Goal: Task Accomplishment & Management: Manage account settings

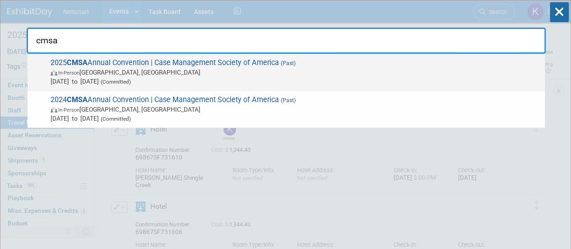
type input "cmsa"
click at [189, 74] on span "In-Person Dallas, TX" at bounding box center [296, 72] width 490 height 9
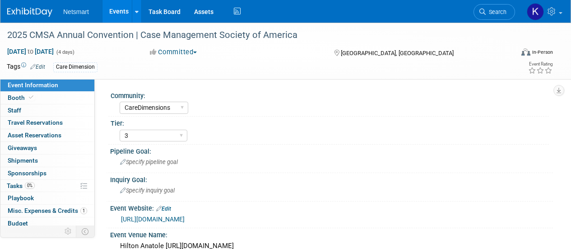
select select "CareDimensions"
select select "3"
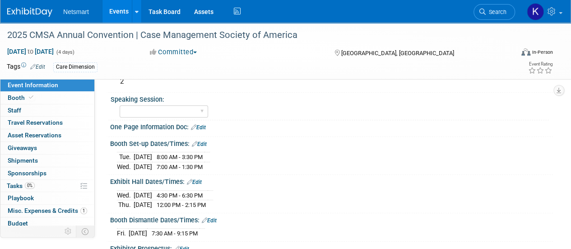
scroll to position [395, 0]
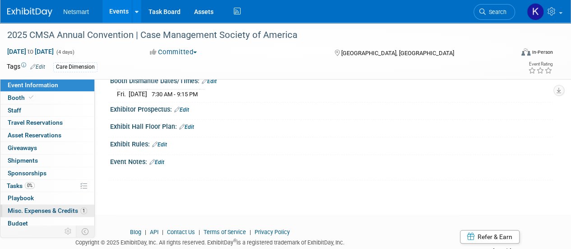
click at [43, 205] on link "1 Misc. Expenses & Credits 1" at bounding box center [47, 211] width 94 height 12
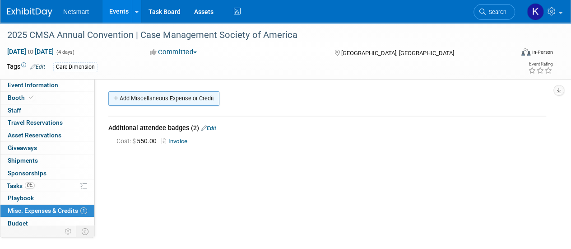
click at [162, 101] on link "Add Miscellaneous Expense or Credit" at bounding box center [163, 98] width 111 height 14
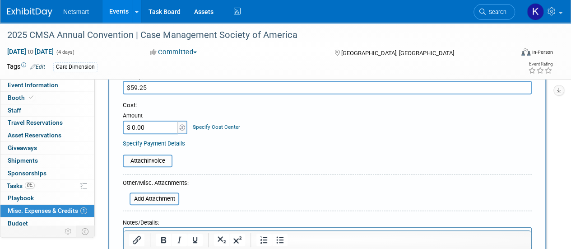
scroll to position [103, 0]
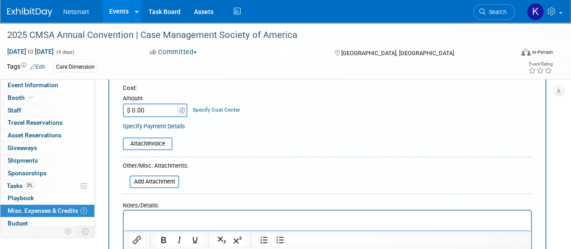
type input "$59.25"
click at [138, 219] on p "Rich Text Area. Press ALT-0 for help." at bounding box center [327, 218] width 397 height 9
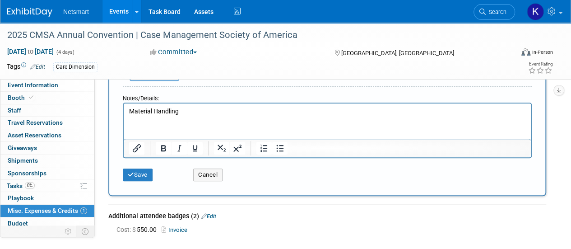
scroll to position [211, 0]
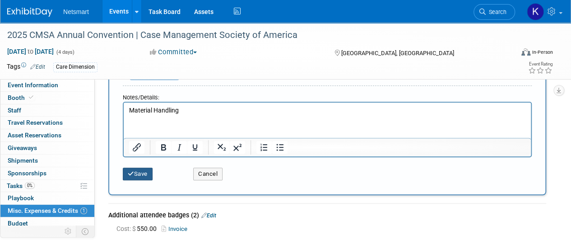
click at [143, 178] on button "Save" at bounding box center [138, 174] width 30 height 13
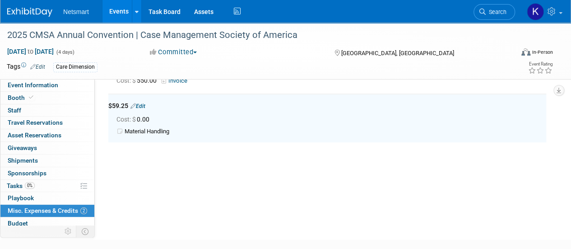
scroll to position [58, 0]
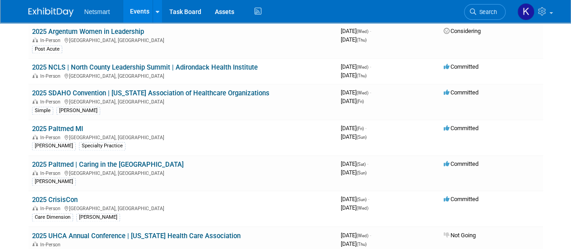
scroll to position [635, 0]
click at [60, 124] on link "2025 Paltmed MI" at bounding box center [57, 128] width 51 height 8
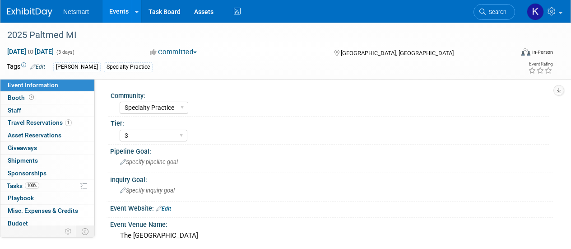
select select "Specialty Practice"
select select "3"
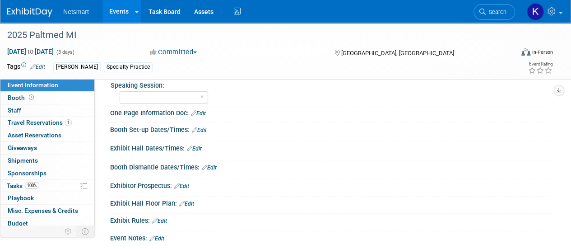
scroll to position [259, 0]
click at [204, 128] on link "Edit" at bounding box center [199, 131] width 15 height 6
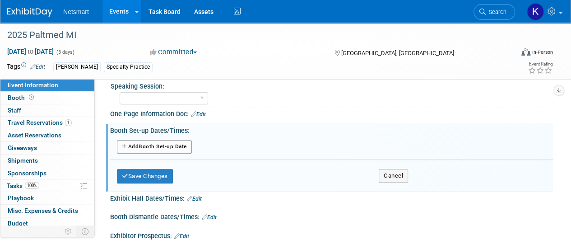
click at [179, 146] on button "Add Another Booth Set-up Date" at bounding box center [154, 147] width 75 height 14
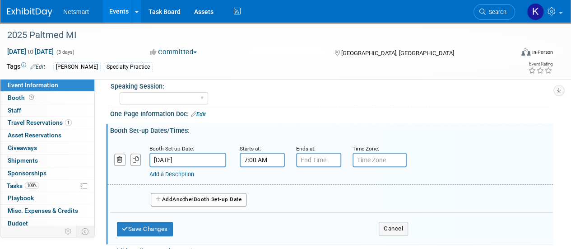
click at [254, 159] on input "7:00 AM" at bounding box center [262, 160] width 45 height 14
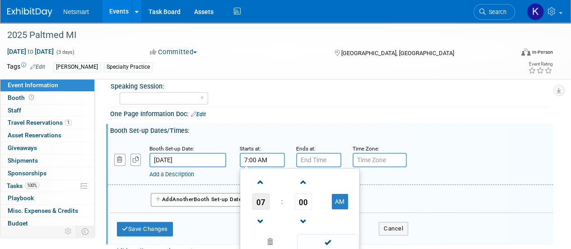
click at [264, 205] on span "07" at bounding box center [261, 201] width 17 height 16
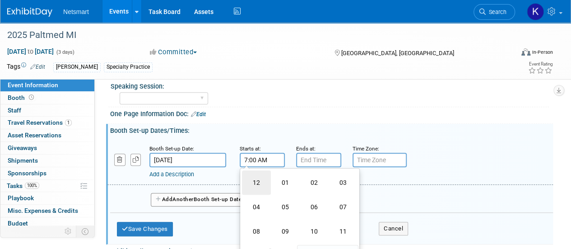
click at [259, 175] on td "12" at bounding box center [256, 182] width 29 height 24
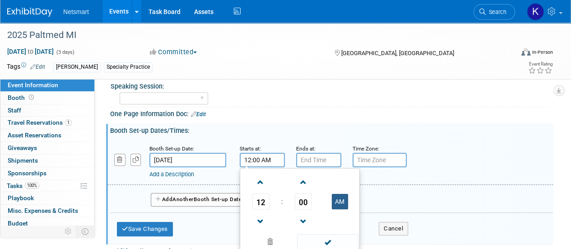
click at [342, 202] on button "AM" at bounding box center [340, 201] width 16 height 15
type input "12:00 PM"
click at [324, 162] on input "7:00 PM" at bounding box center [318, 160] width 45 height 14
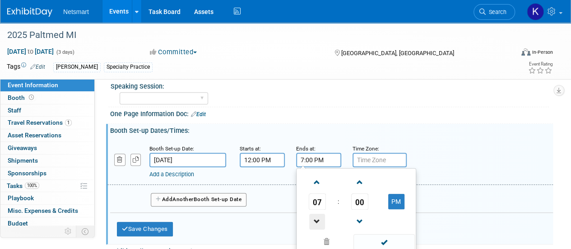
click at [318, 215] on span at bounding box center [317, 222] width 16 height 16
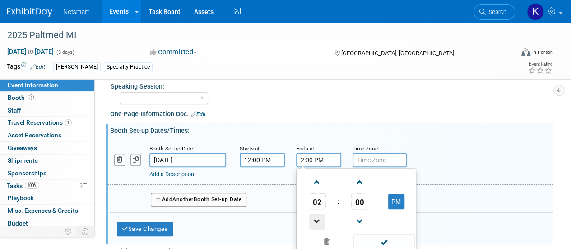
click at [318, 215] on span at bounding box center [317, 222] width 16 height 16
click at [316, 176] on span at bounding box center [317, 182] width 16 height 16
type input "1:00 PM"
click at [382, 238] on span at bounding box center [384, 242] width 61 height 16
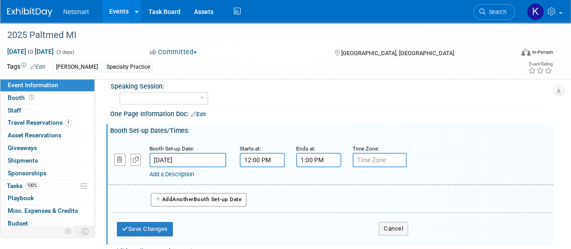
click at [175, 198] on span "Another" at bounding box center [183, 199] width 21 height 6
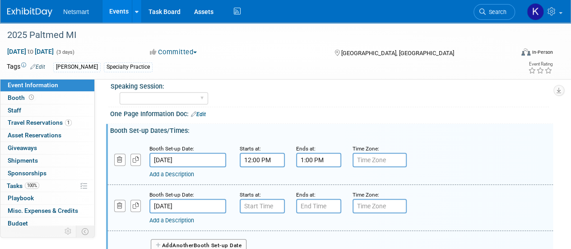
scroll to position [326, 0]
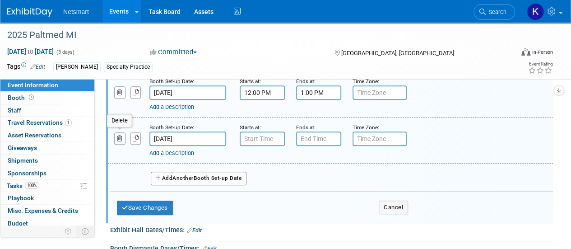
click at [121, 137] on icon "button" at bounding box center [120, 139] width 6 height 6
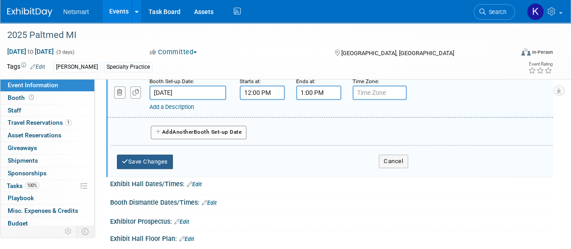
click at [140, 161] on button "Save Changes" at bounding box center [145, 162] width 56 height 14
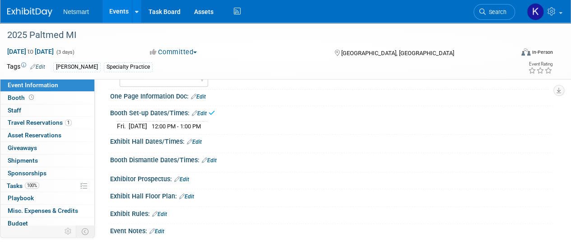
scroll to position [265, 0]
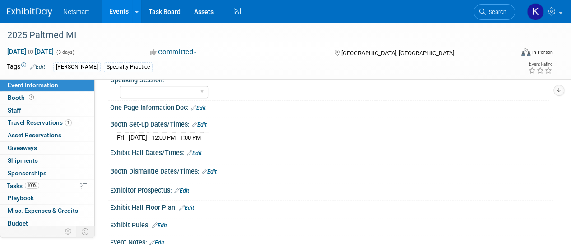
click at [211, 171] on link "Edit" at bounding box center [209, 172] width 15 height 6
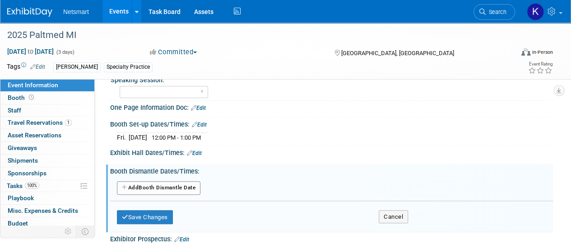
click at [201, 150] on link "Edit" at bounding box center [194, 153] width 15 height 6
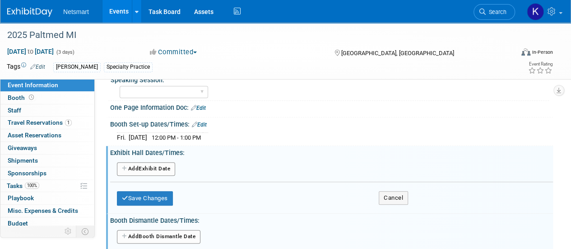
click at [160, 162] on button "Add Another Exhibit Date" at bounding box center [146, 169] width 58 height 14
select select "8"
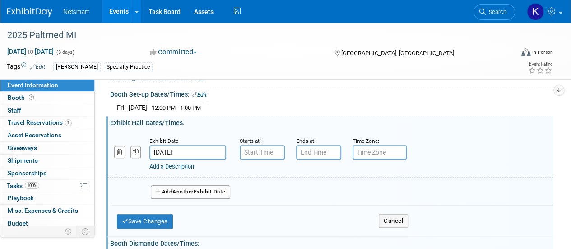
scroll to position [295, 0]
click at [176, 152] on input "Sep 26, 2025" at bounding box center [188, 152] width 77 height 14
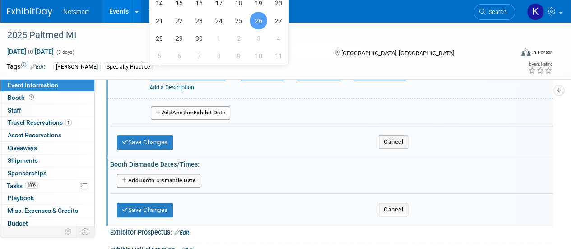
scroll to position [375, 0]
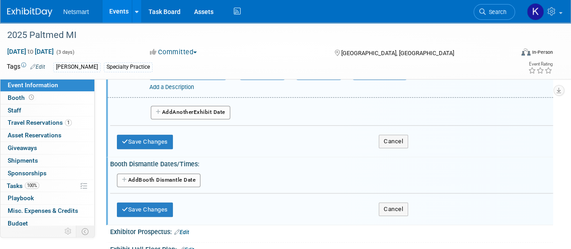
click at [155, 181] on button "Add Another Booth Dismantle Date" at bounding box center [159, 180] width 84 height 14
select select "8"
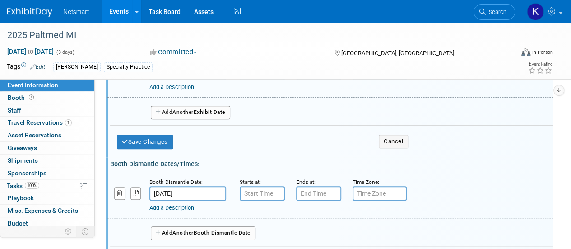
type input "7:00 AM"
click at [248, 192] on input "7:00 AM" at bounding box center [262, 193] width 45 height 14
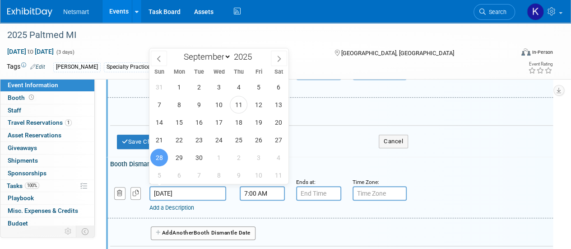
click at [206, 188] on input "Sep 28, 2025" at bounding box center [188, 193] width 77 height 14
click at [276, 137] on span "27" at bounding box center [279, 140] width 18 height 18
type input "Sep 27, 2025"
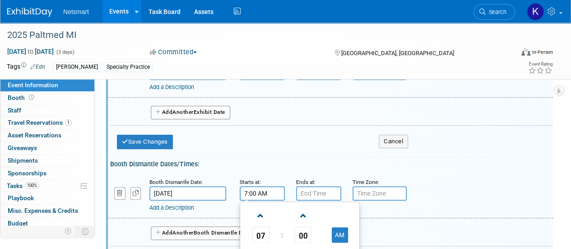
click at [269, 188] on input "7:00 AM" at bounding box center [262, 193] width 45 height 14
click at [266, 210] on span at bounding box center [261, 216] width 16 height 16
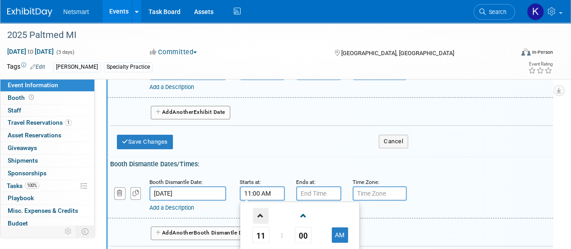
click at [266, 210] on span at bounding box center [261, 216] width 16 height 16
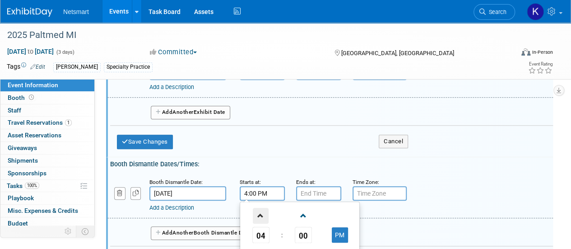
click at [266, 210] on span at bounding box center [261, 216] width 16 height 16
type input "5:00 PM"
click at [317, 191] on input "7:00 PM" at bounding box center [318, 193] width 45 height 14
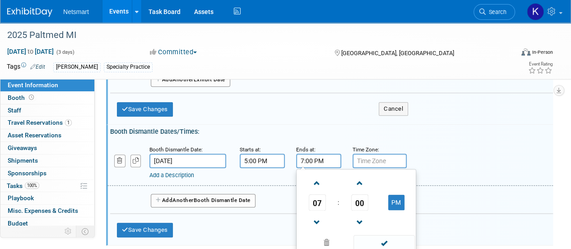
scroll to position [407, 0]
click at [315, 214] on span at bounding box center [317, 222] width 16 height 16
type input "5:00 PM"
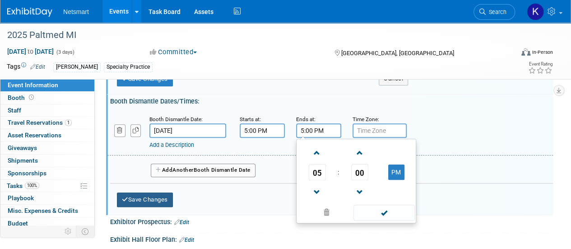
click at [145, 193] on button "Save Changes" at bounding box center [145, 199] width 56 height 14
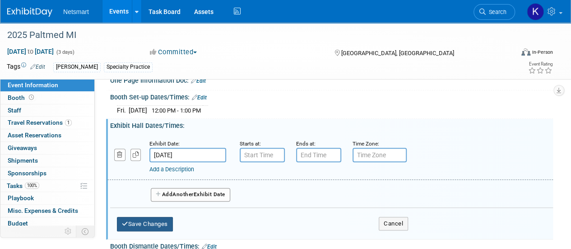
scroll to position [292, 0]
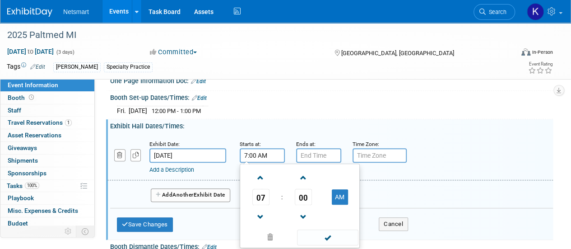
click at [276, 158] on input "7:00 AM" at bounding box center [262, 155] width 45 height 14
click at [258, 196] on span "07" at bounding box center [261, 197] width 17 height 16
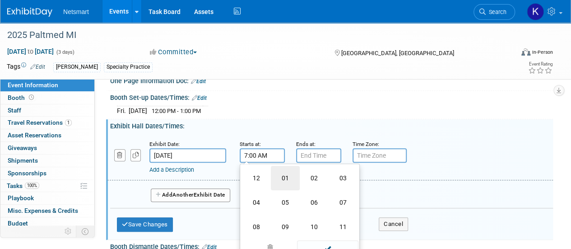
click at [286, 170] on td "01" at bounding box center [285, 178] width 29 height 24
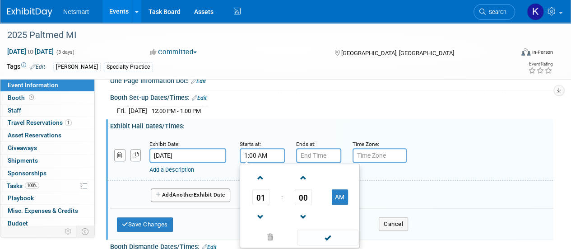
click at [327, 194] on td "AM" at bounding box center [340, 197] width 36 height 16
click at [336, 189] on button "AM" at bounding box center [340, 196] width 16 height 15
type input "1:00 PM"
click at [326, 153] on input "7:00 PM" at bounding box center [318, 155] width 45 height 14
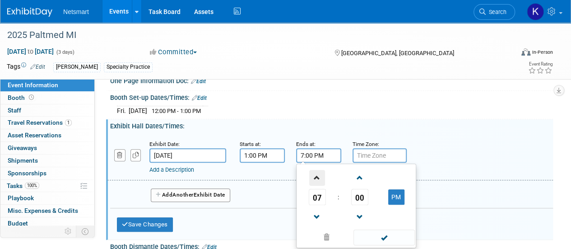
click at [316, 177] on span at bounding box center [317, 178] width 16 height 16
type input "9:00 PM"
click at [269, 166] on div "Add a Description" at bounding box center [314, 170] width 328 height 8
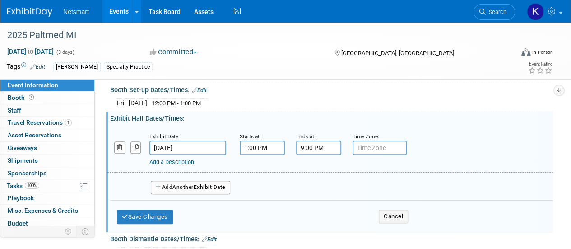
scroll to position [300, 0]
click at [154, 209] on button "Save Changes" at bounding box center [145, 216] width 56 height 14
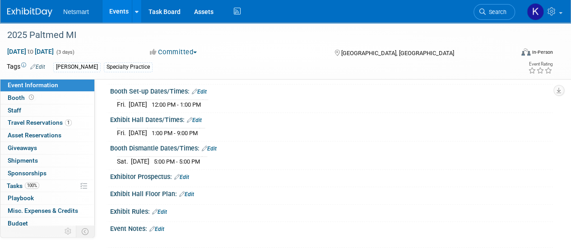
scroll to position [298, 0]
click at [197, 119] on link "Edit" at bounding box center [194, 120] width 15 height 6
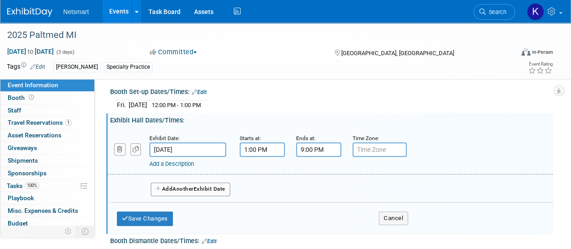
click at [167, 187] on button "Add Another Exhibit Date" at bounding box center [191, 190] width 80 height 14
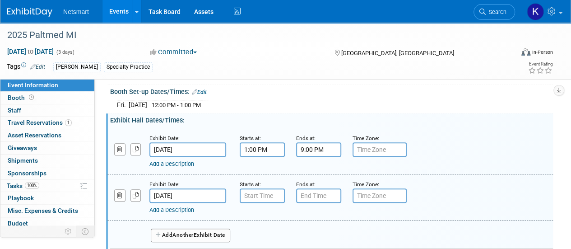
type input "7:00 AM"
click at [267, 195] on input "7:00 AM" at bounding box center [262, 195] width 45 height 14
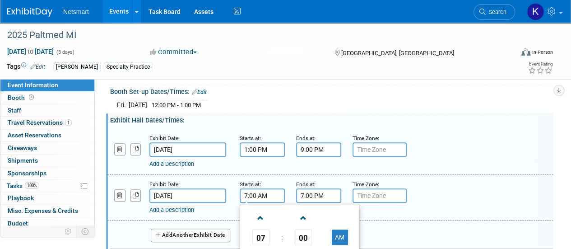
click at [328, 197] on input "7:00 PM" at bounding box center [318, 195] width 45 height 14
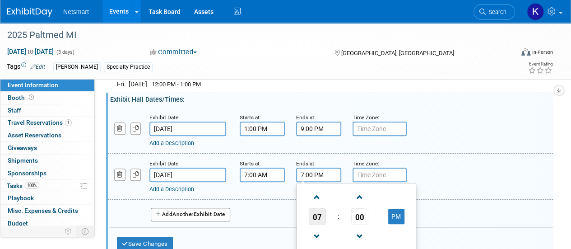
scroll to position [319, 0]
click at [318, 229] on span at bounding box center [317, 236] width 16 height 16
type input "5:00 PM"
click at [280, 185] on div "Add a Description" at bounding box center [314, 189] width 328 height 8
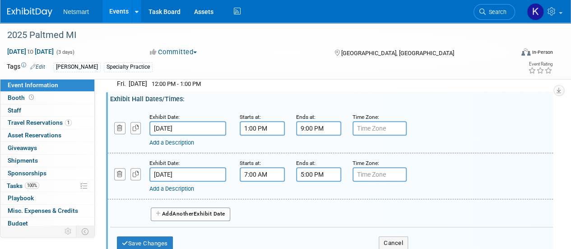
scroll to position [350, 0]
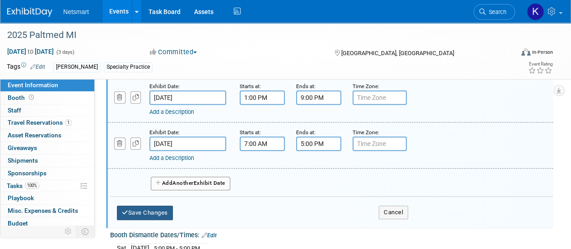
click at [150, 206] on button "Save Changes" at bounding box center [145, 213] width 56 height 14
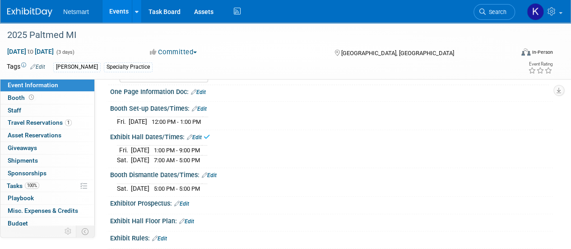
scroll to position [281, 0]
click at [48, 98] on link "Booth" at bounding box center [47, 98] width 94 height 12
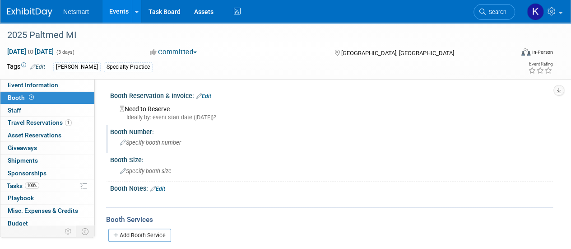
click at [174, 139] on div "Specify booth number" at bounding box center [332, 143] width 430 height 14
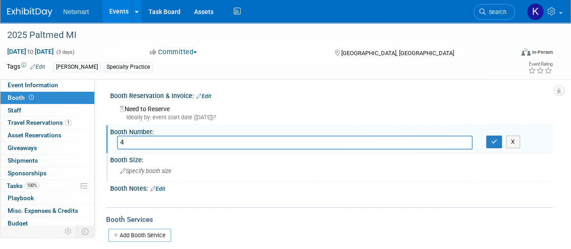
type input "4"
drag, startPoint x: 194, startPoint y: 171, endPoint x: 151, endPoint y: 154, distance: 46.2
click at [151, 154] on div "Booth Size:" at bounding box center [331, 158] width 443 height 11
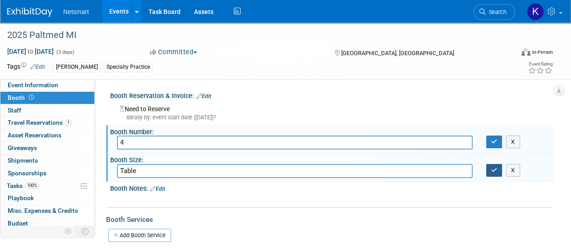
type input "Table"
click at [495, 172] on icon "button" at bounding box center [495, 170] width 6 height 6
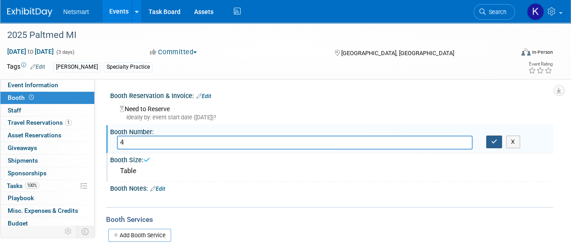
click at [496, 146] on button "button" at bounding box center [495, 142] width 16 height 13
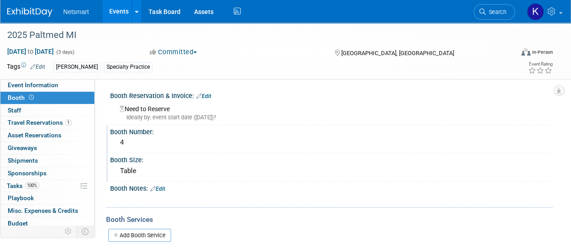
click at [59, 79] on div "2025 Paltmed MI Sep 26, 2025 to Sep 28, 2025 (3 days) Sep 26, 2025 to Sep 28, 2…" at bounding box center [285, 51] width 571 height 57
click at [211, 96] on link "Edit" at bounding box center [204, 96] width 15 height 6
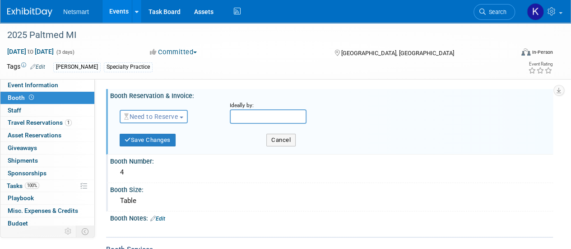
click at [169, 118] on span "Need to Reserve" at bounding box center [151, 116] width 54 height 7
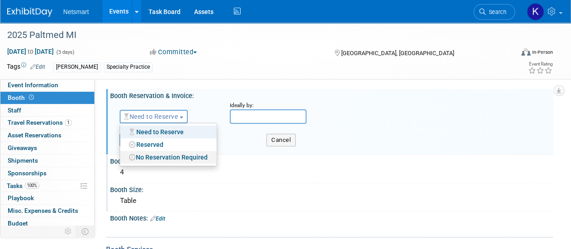
click at [165, 158] on link "No Reservation Required" at bounding box center [168, 157] width 97 height 13
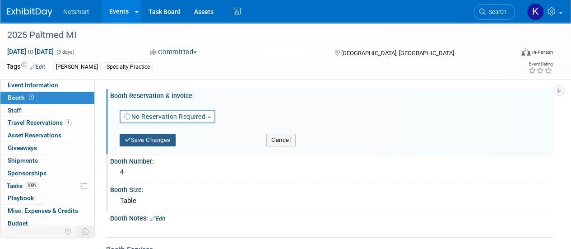
click at [168, 143] on button "Save Changes" at bounding box center [148, 140] width 56 height 13
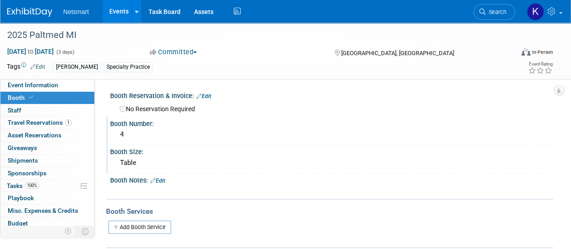
click at [68, 78] on div "2025 Paltmed MI Sep 26, 2025 to Sep 28, 2025 (3 days) Sep 26, 2025 to Sep 28, 2…" at bounding box center [285, 51] width 571 height 56
click at [64, 83] on link "Event Information" at bounding box center [47, 85] width 94 height 12
select select "Specialty Practice"
select select "3"
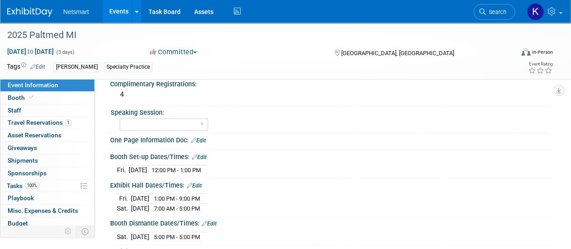
scroll to position [243, 0]
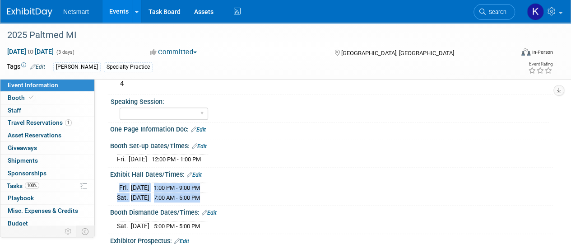
drag, startPoint x: 222, startPoint y: 196, endPoint x: 113, endPoint y: 183, distance: 109.7
click at [113, 183] on div "Fri. Sep 26, 2025 1:00 PM - 9:00 PM Sat. Sep 27, 2025 7:00 AM - 5:00 PM" at bounding box center [331, 190] width 443 height 25
